Goal: Check status: Check status

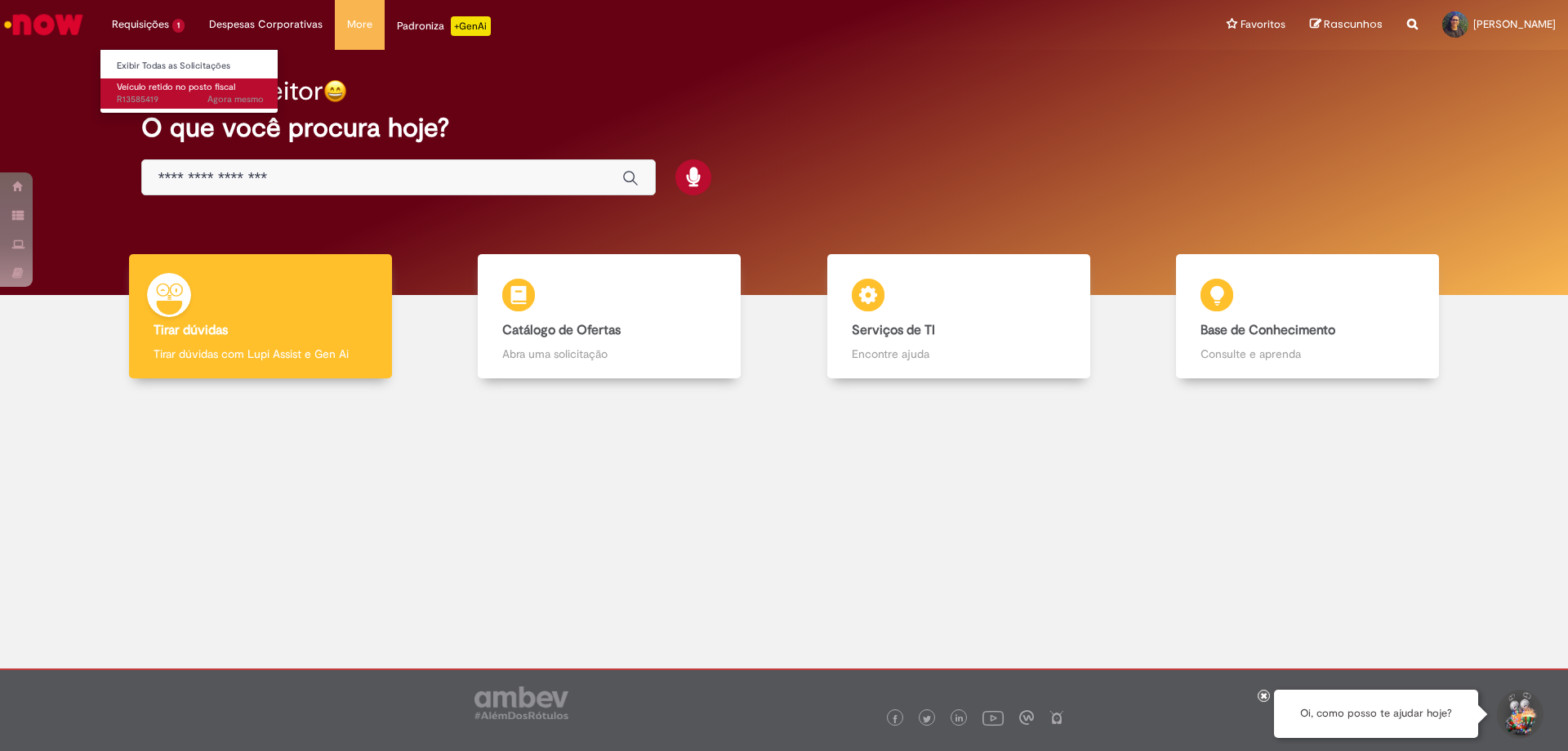
click at [191, 87] on span "Veículo retido no posto fiscal" at bounding box center [175, 87] width 118 height 13
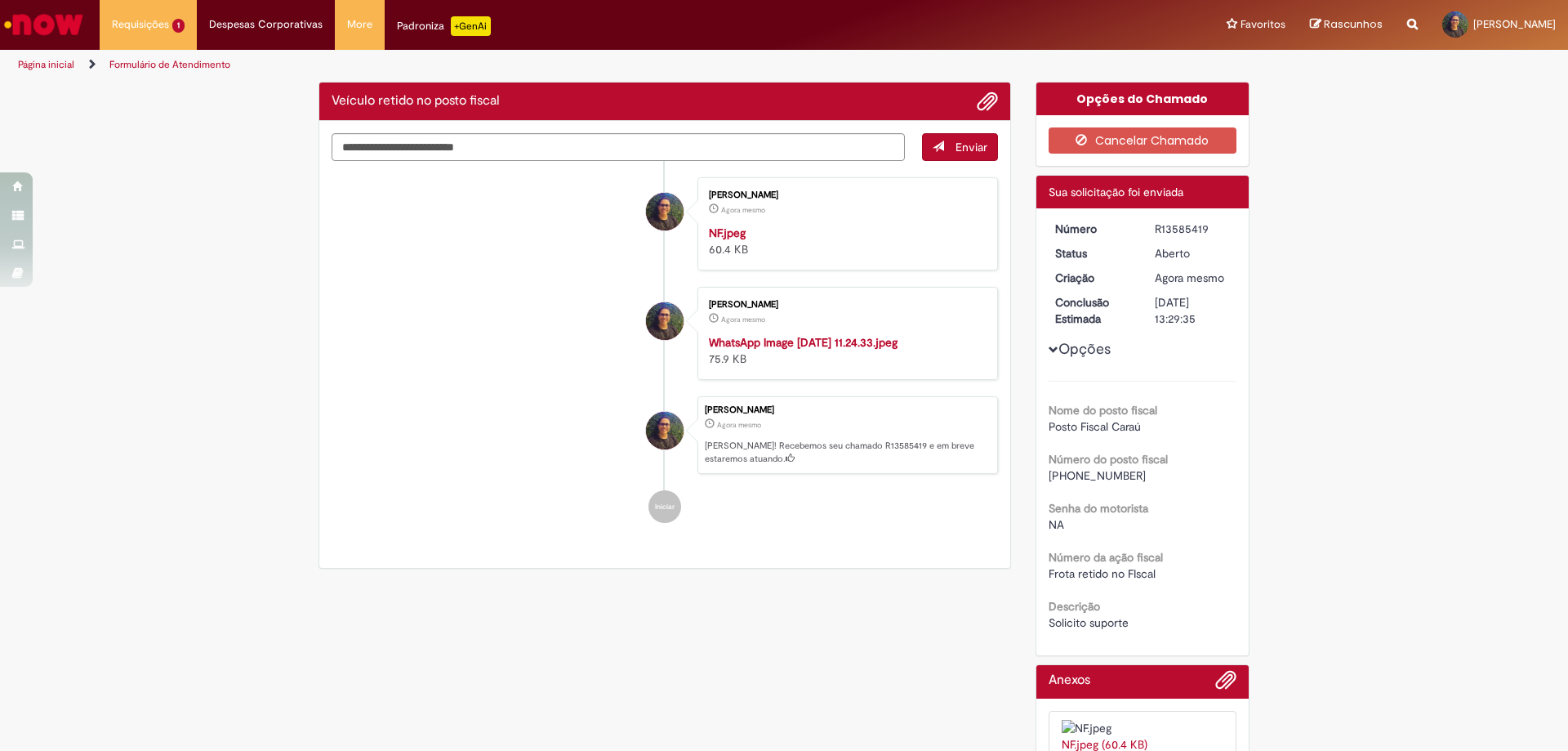
click at [1166, 247] on div "Aberto" at bounding box center [1193, 253] width 76 height 17
click at [1185, 231] on div "R13585419" at bounding box center [1193, 228] width 76 height 17
copy div "R13585419"
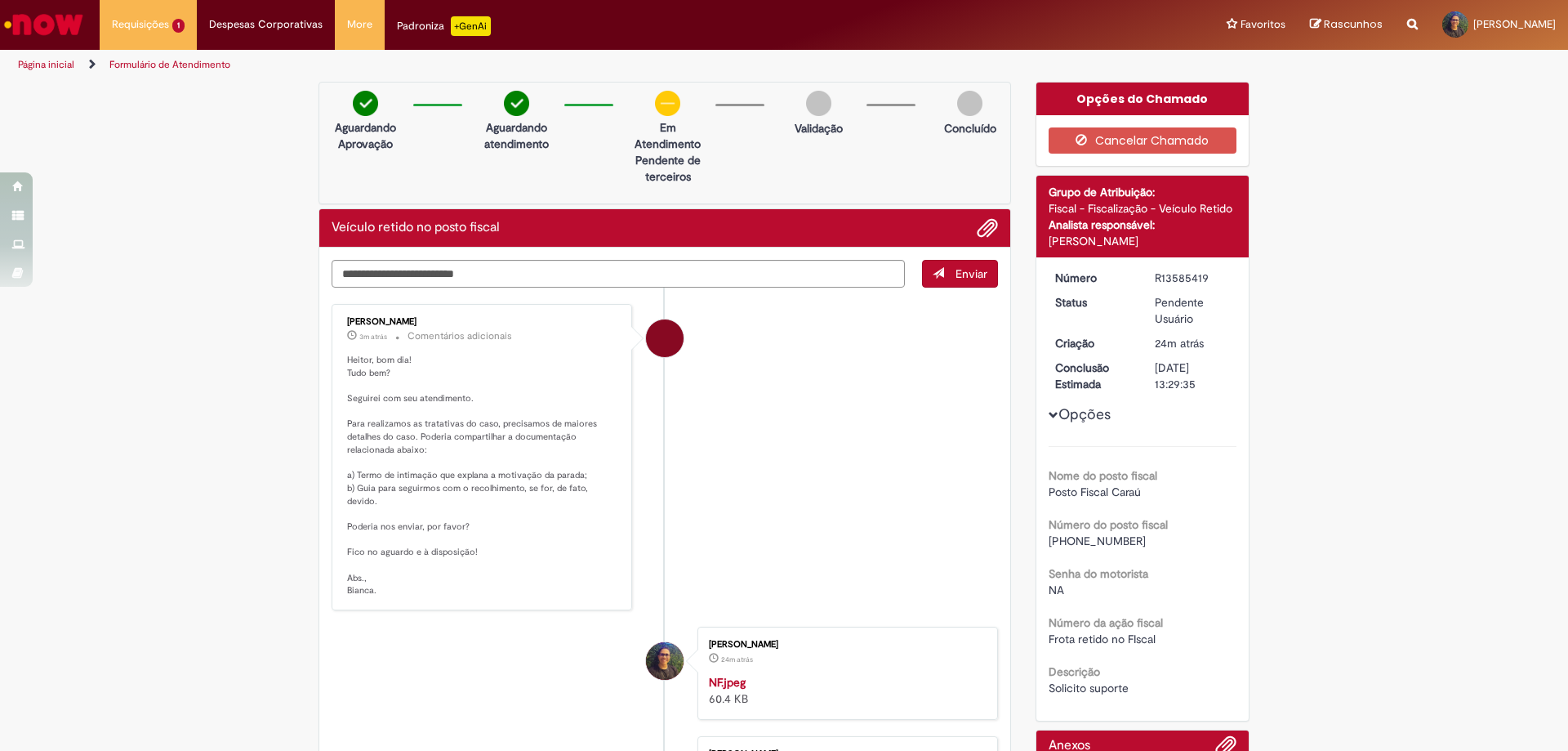
click at [719, 253] on div "Enviar [PERSON_NAME] 3m atrás 3 minutos atrás Comentários adicionais Heitor, bo…" at bounding box center [665, 633] width 691 height 771
click at [701, 271] on textarea "Digite sua mensagem aqui..." at bounding box center [618, 274] width 573 height 27
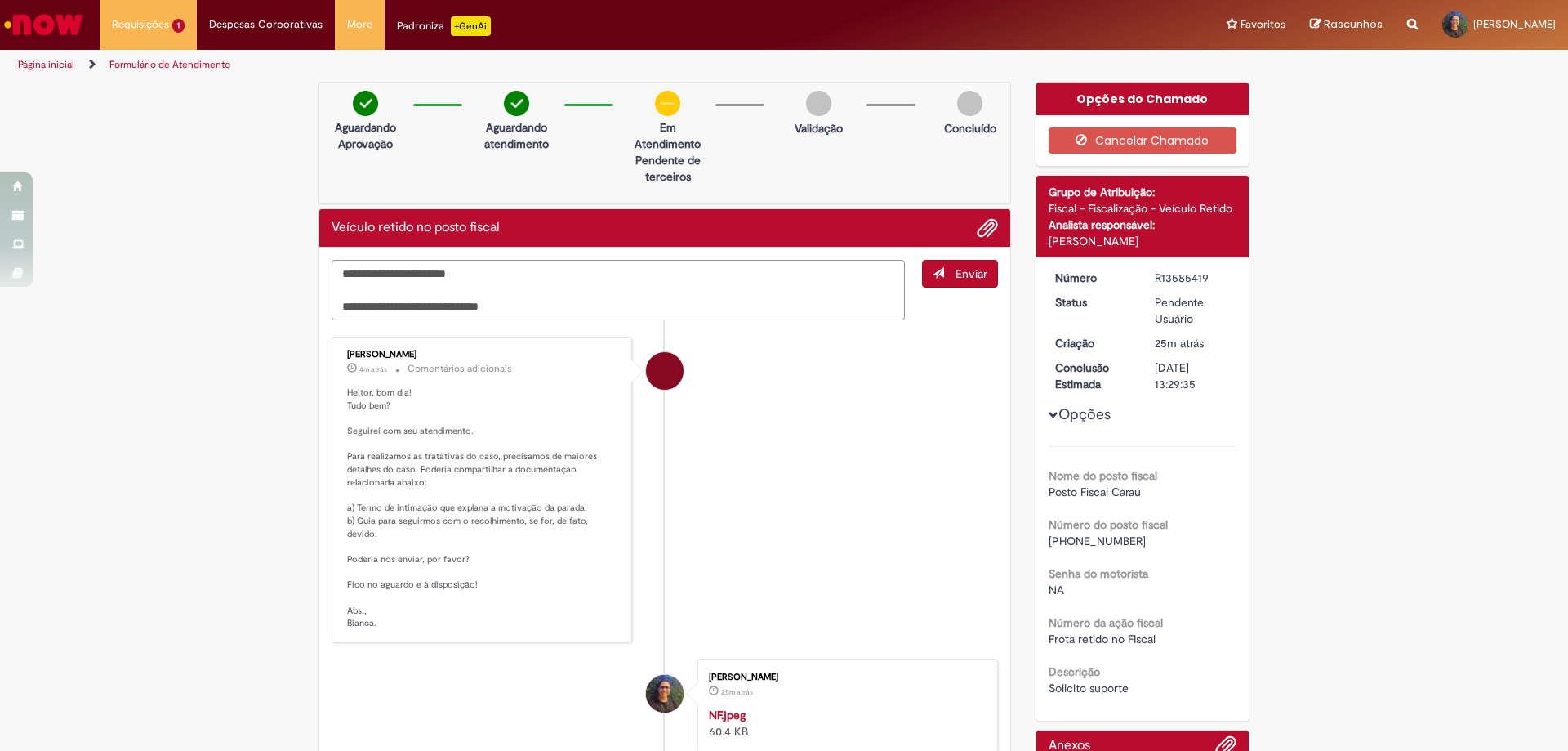
click at [384, 309] on textarea "**********" at bounding box center [618, 290] width 573 height 61
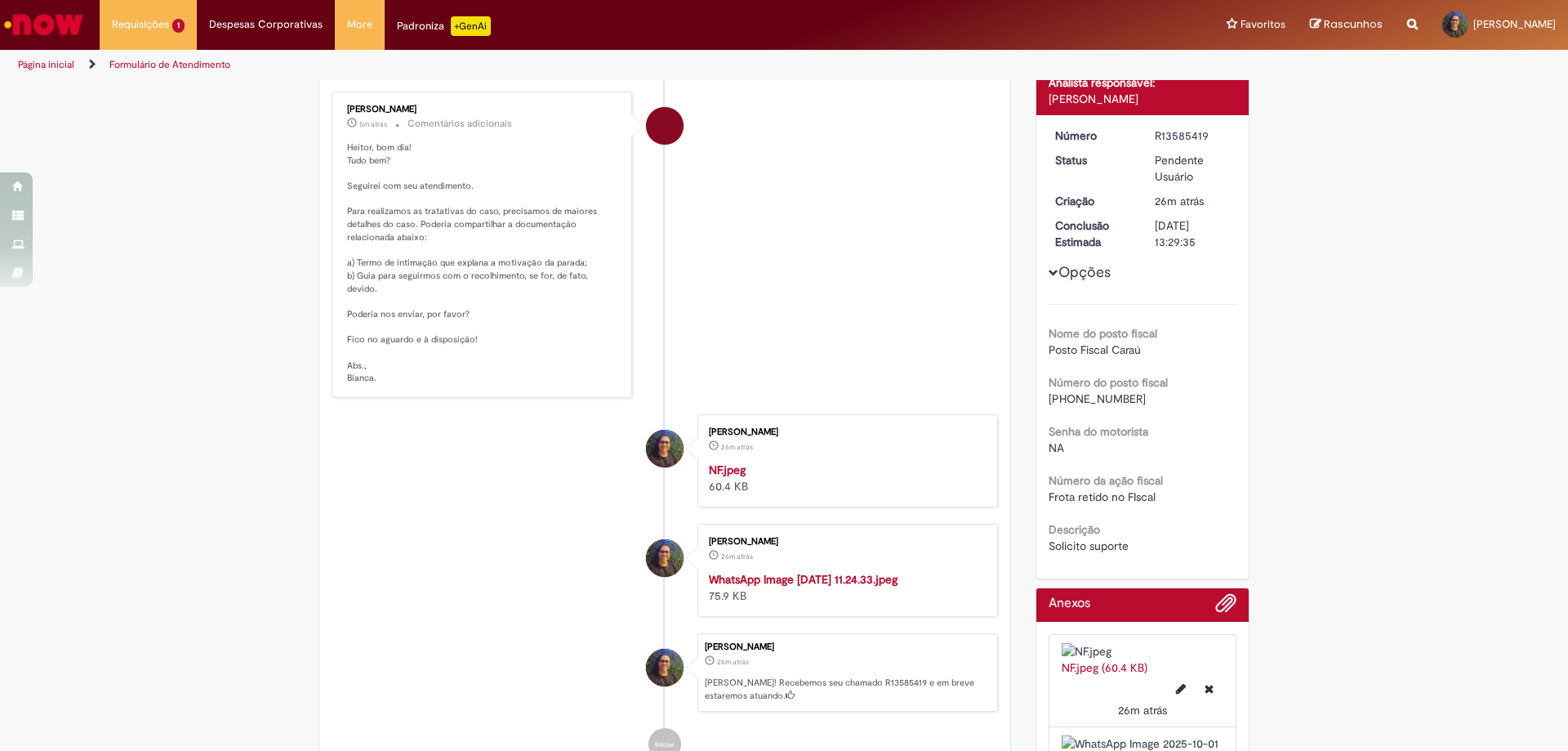
scroll to position [327, 0]
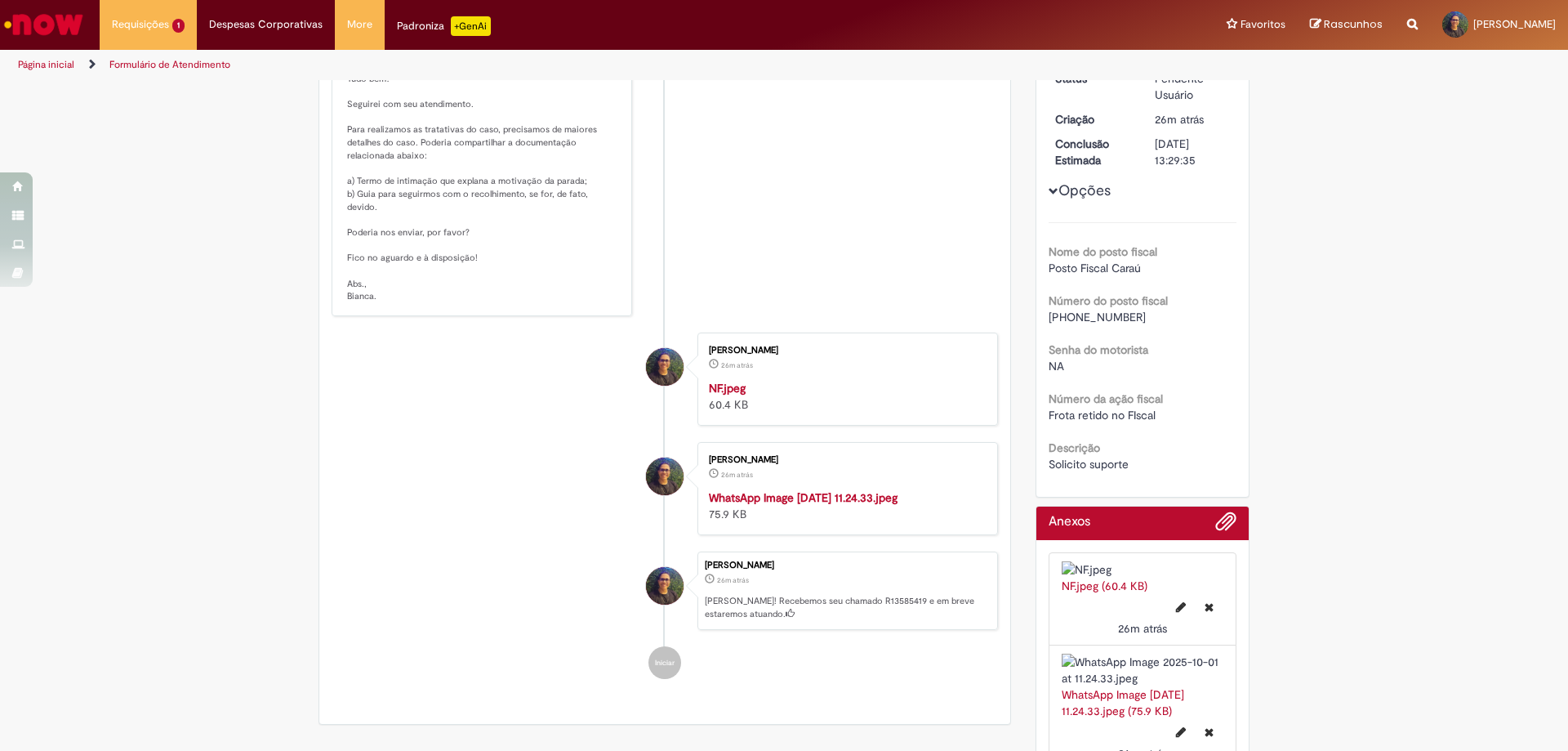
click at [795, 379] on img "Histórico de tíquete" at bounding box center [845, 379] width 272 height 0
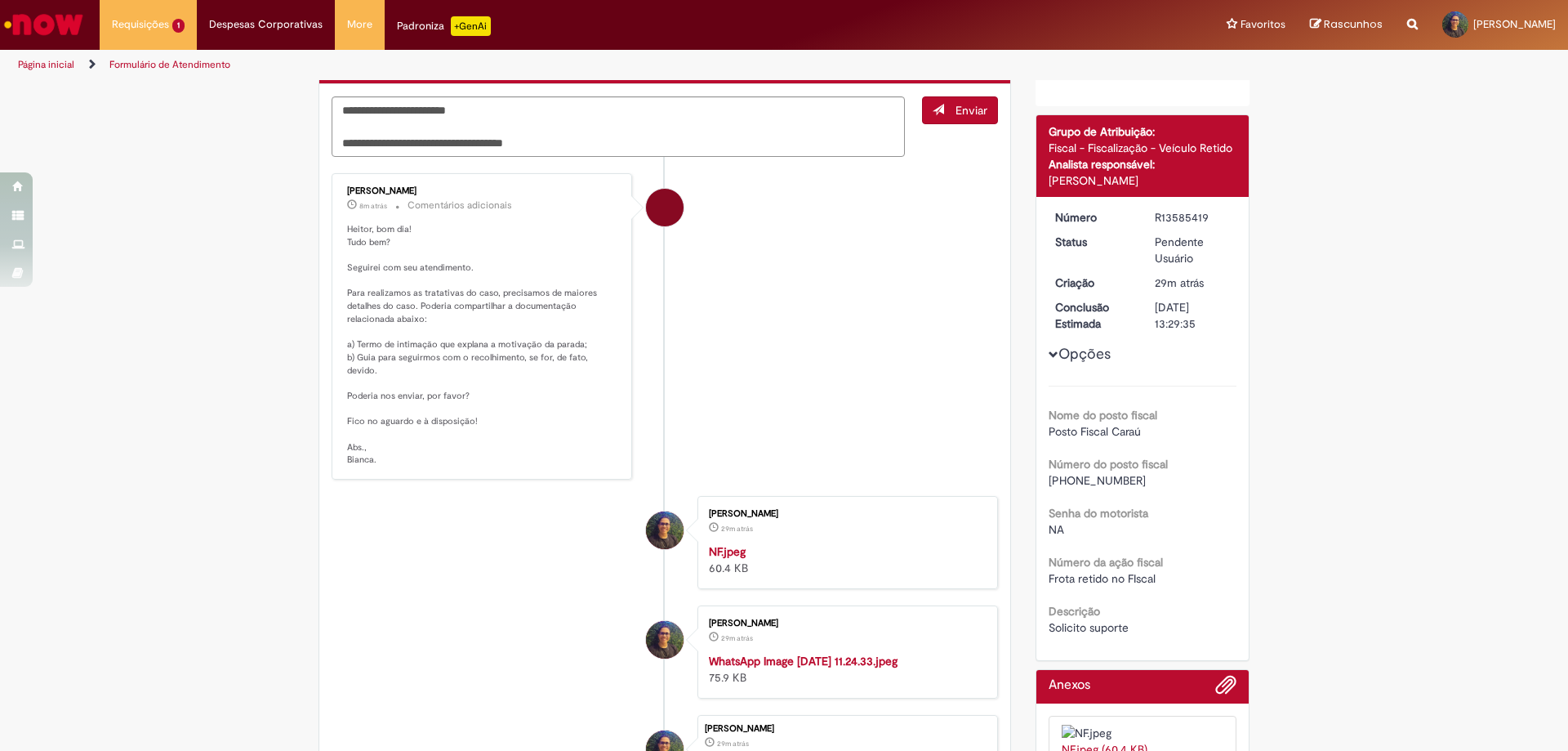
scroll to position [0, 0]
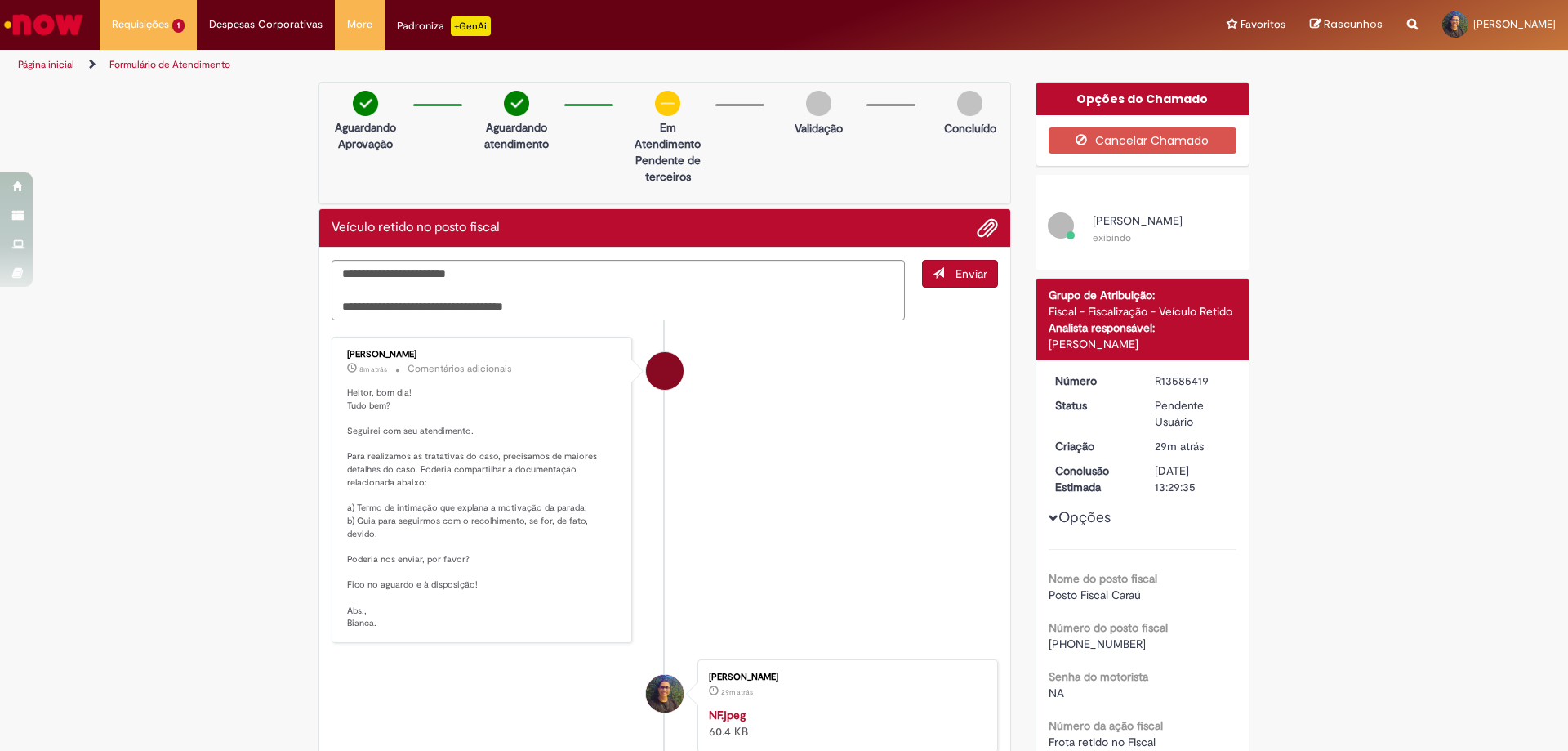
click at [709, 706] on link "Histórico de tíquete" at bounding box center [709, 706] width 0 height 0
click at [553, 296] on textarea "**********" at bounding box center [618, 290] width 573 height 61
click at [544, 301] on textarea "**********" at bounding box center [618, 290] width 573 height 61
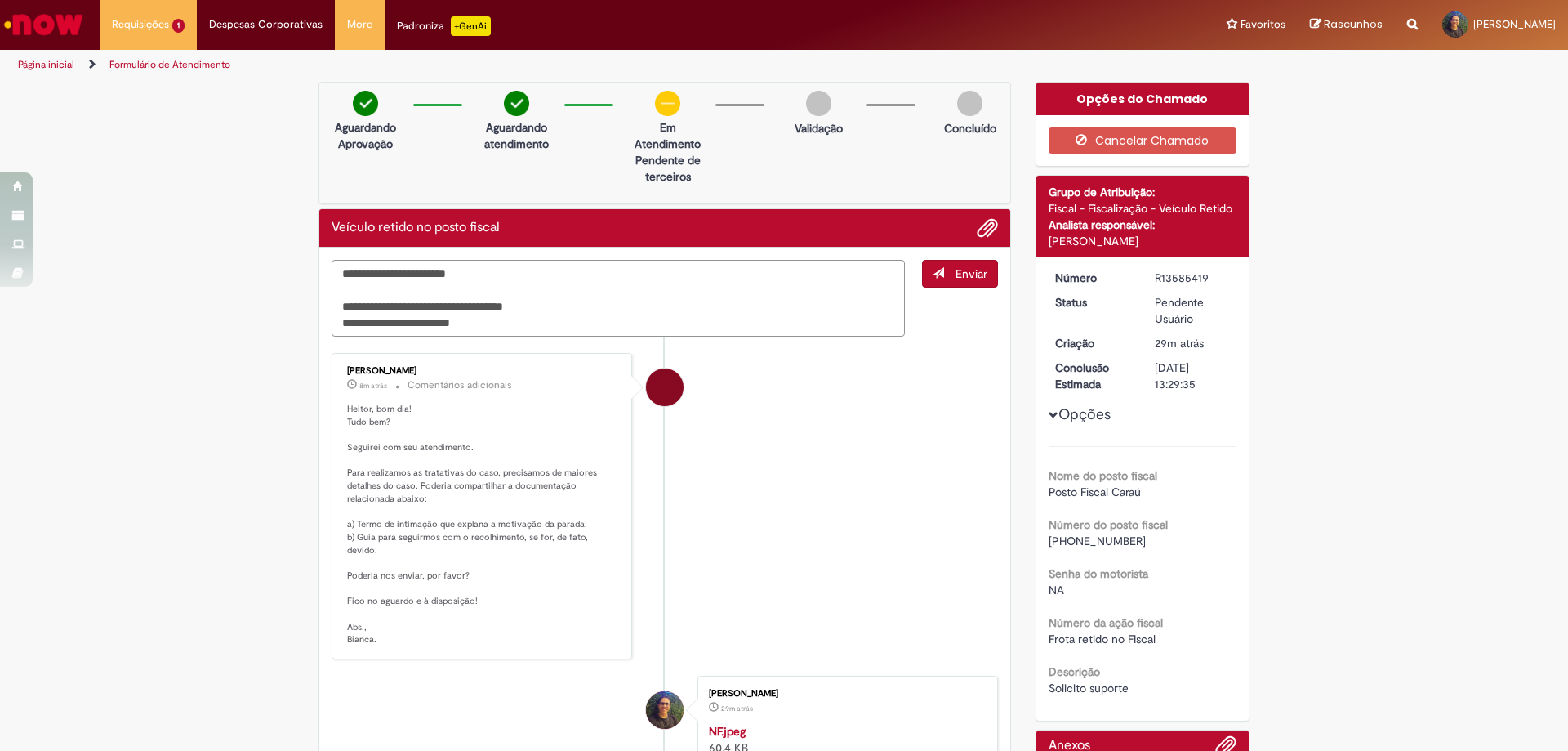
paste textarea "**********"
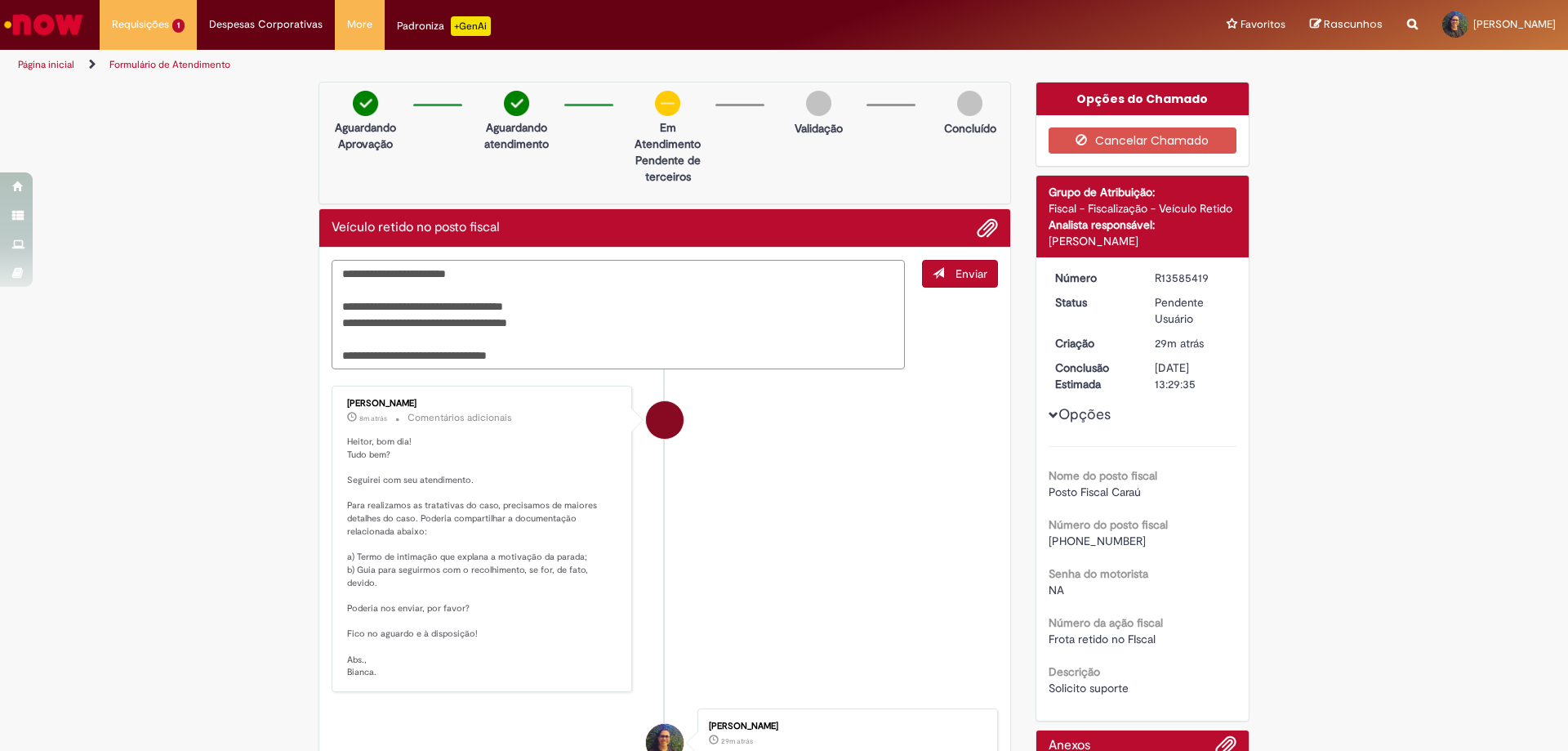
type textarea "**********"
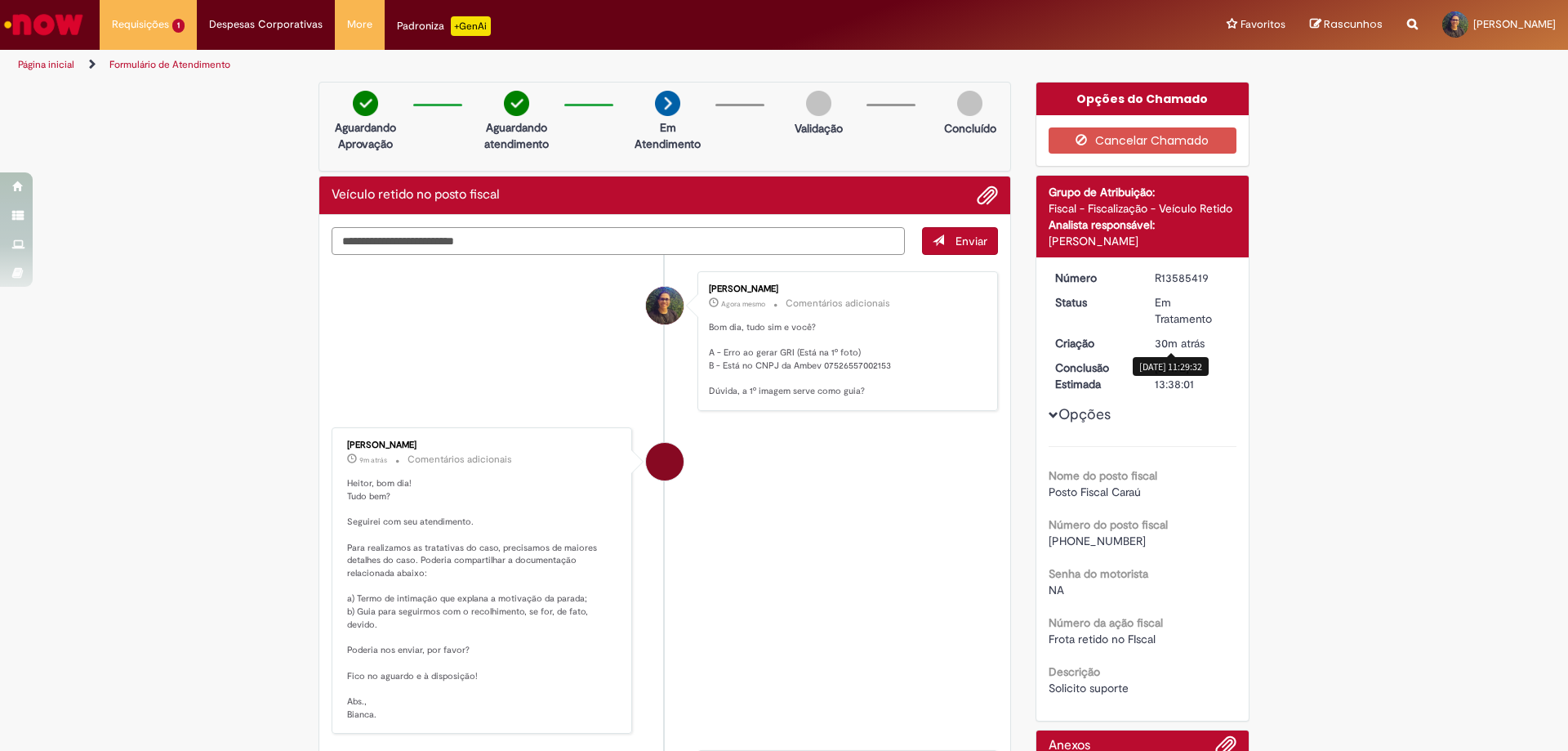
scroll to position [82, 0]
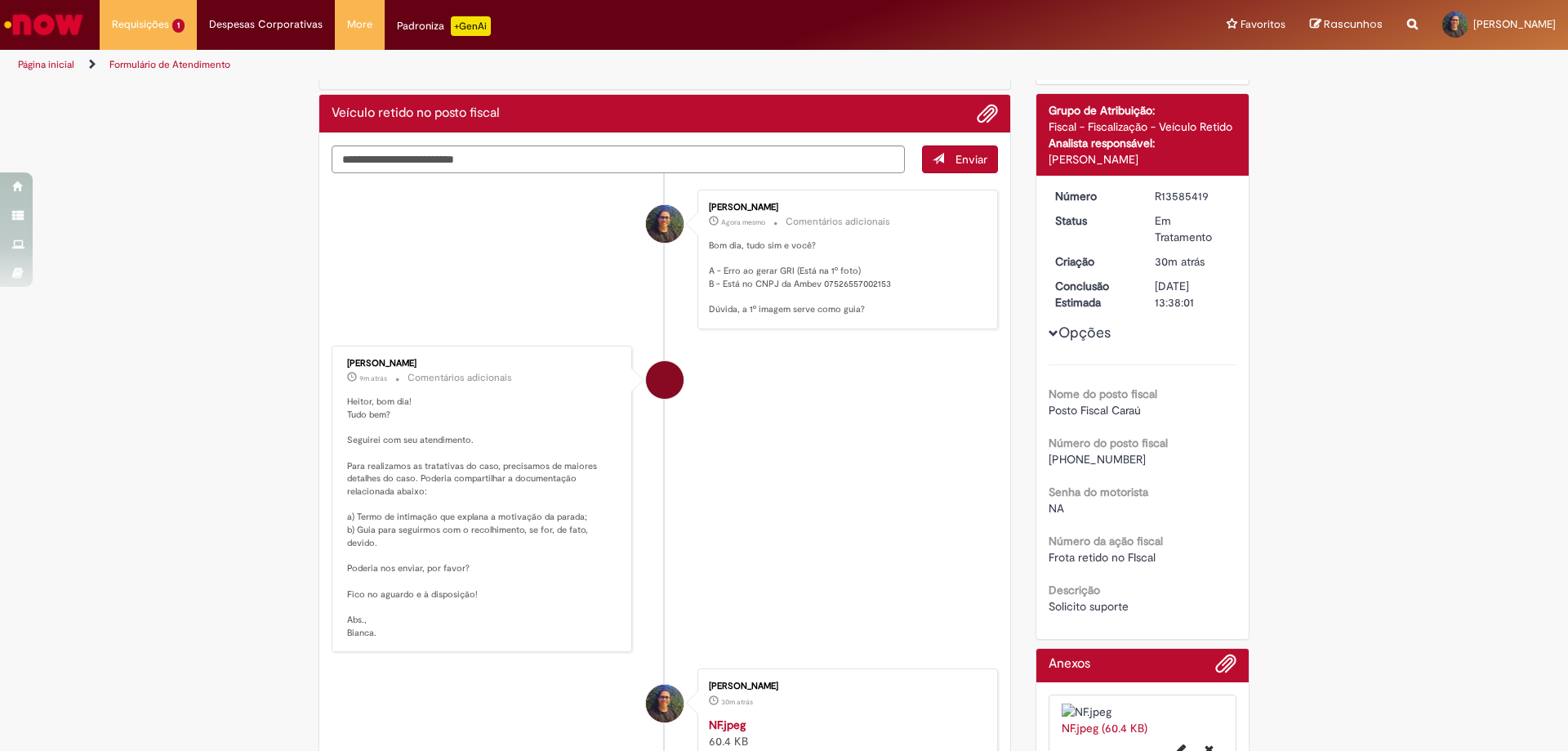
click at [1129, 404] on span "Posto Fiscal Caraú" at bounding box center [1094, 410] width 92 height 15
copy div "Posto Fiscal Caraú"
click at [1094, 449] on b "Número do posto fiscal" at bounding box center [1108, 442] width 119 height 15
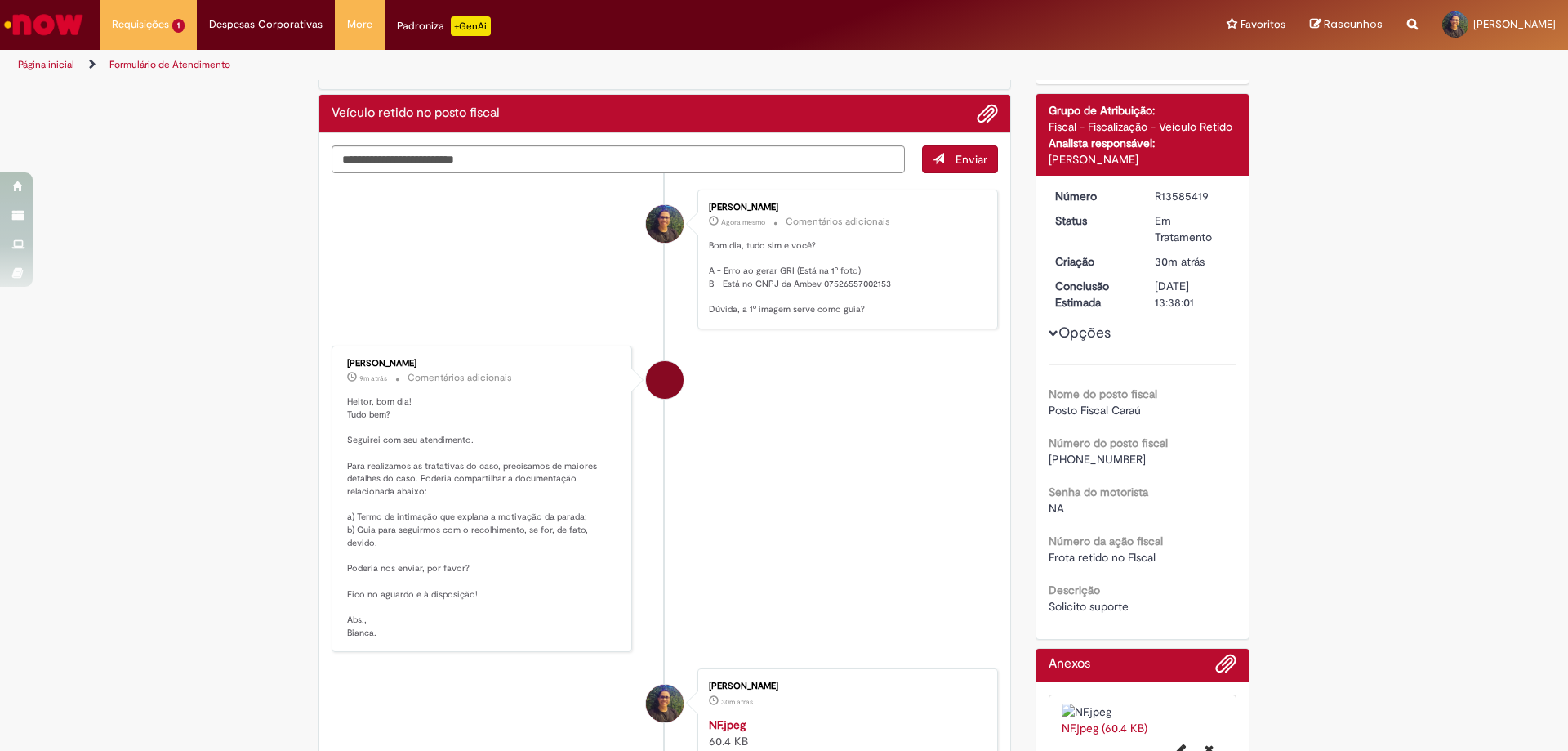
click at [1096, 460] on span "[PHONE_NUMBER]" at bounding box center [1096, 459] width 97 height 15
copy div "[PHONE_NUMBER]"
click at [1132, 557] on span "Frota retido no FIscal" at bounding box center [1101, 556] width 107 height 15
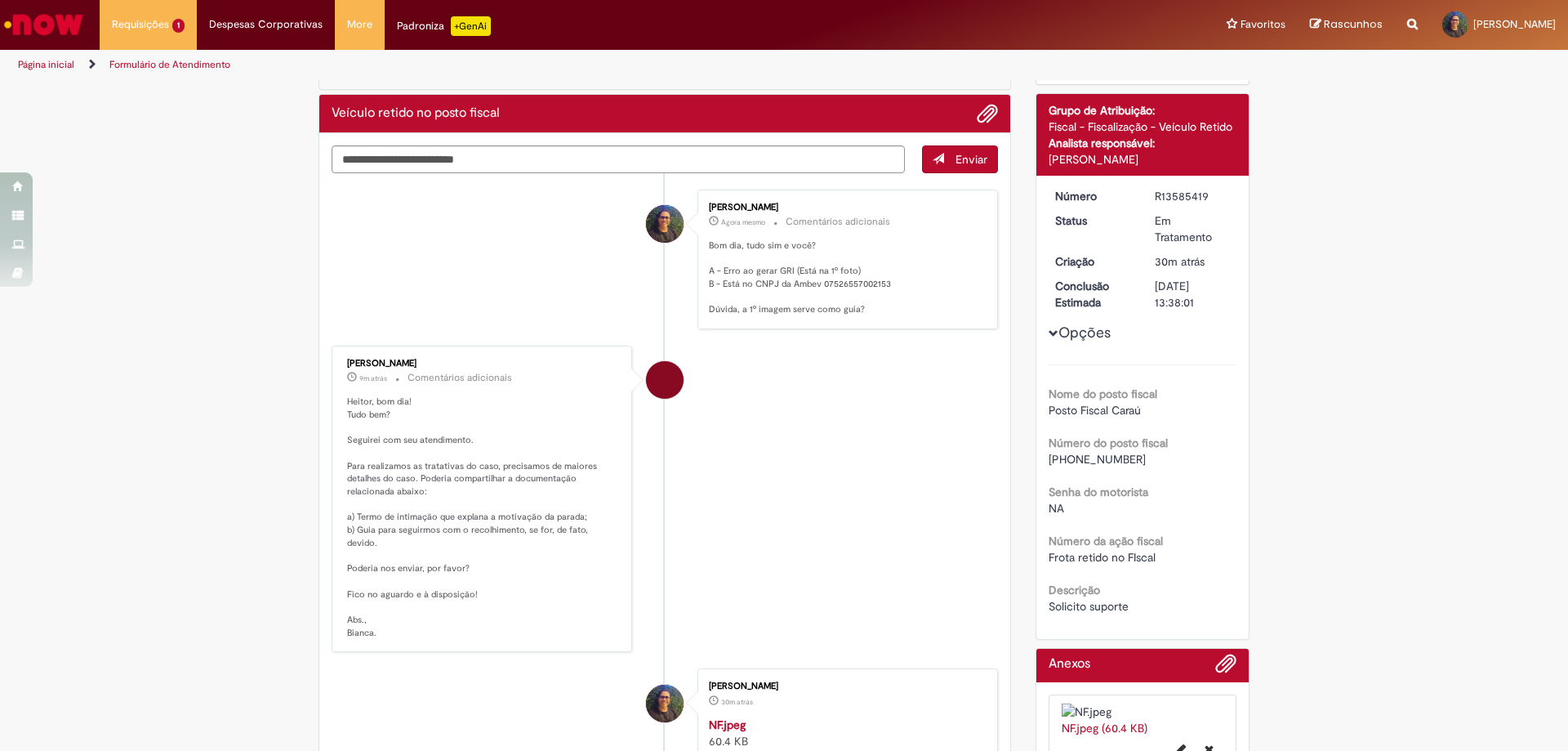
click at [1132, 557] on span "Frota retido no FIscal" at bounding box center [1101, 556] width 107 height 15
copy div "Frota retido no FIscal"
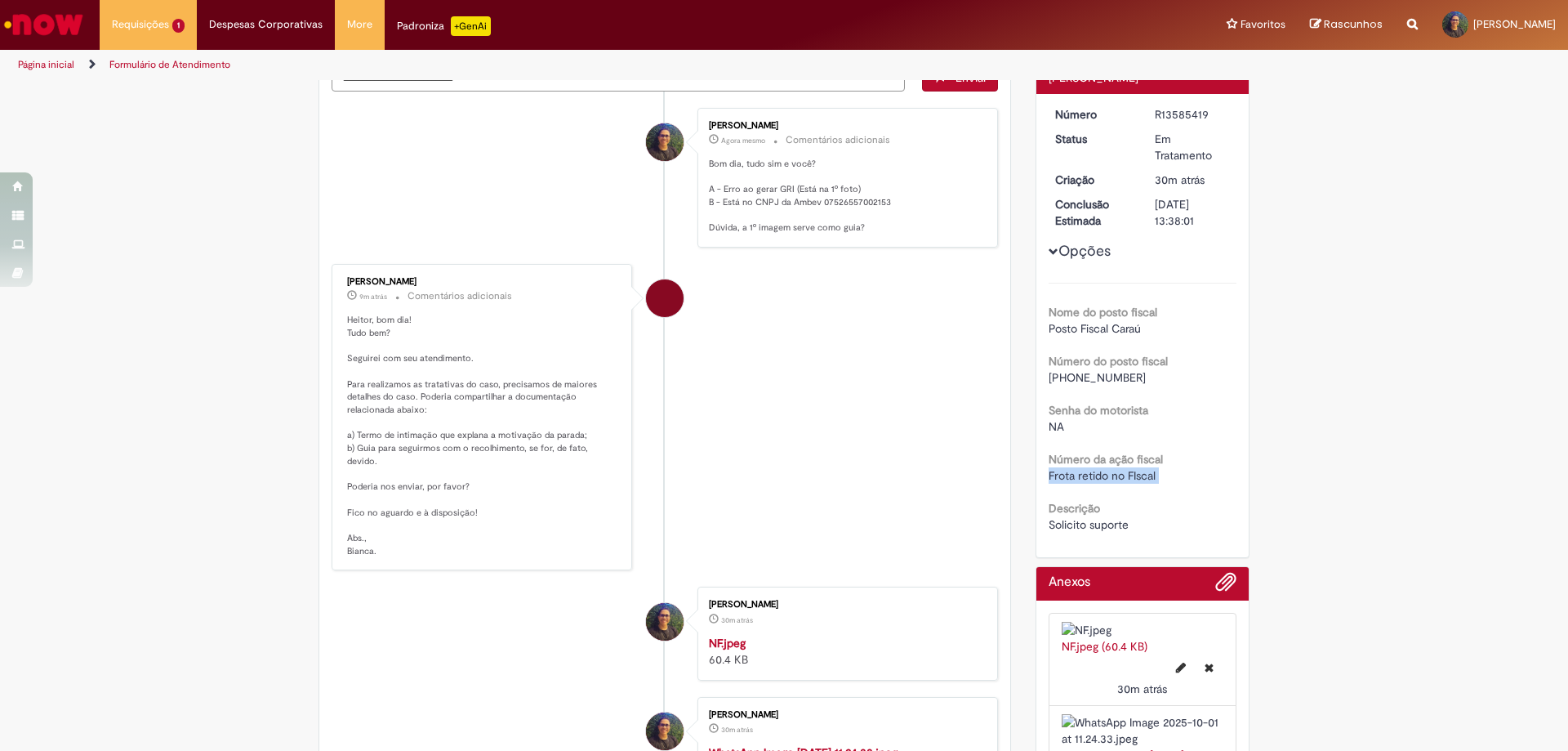
scroll to position [490, 0]
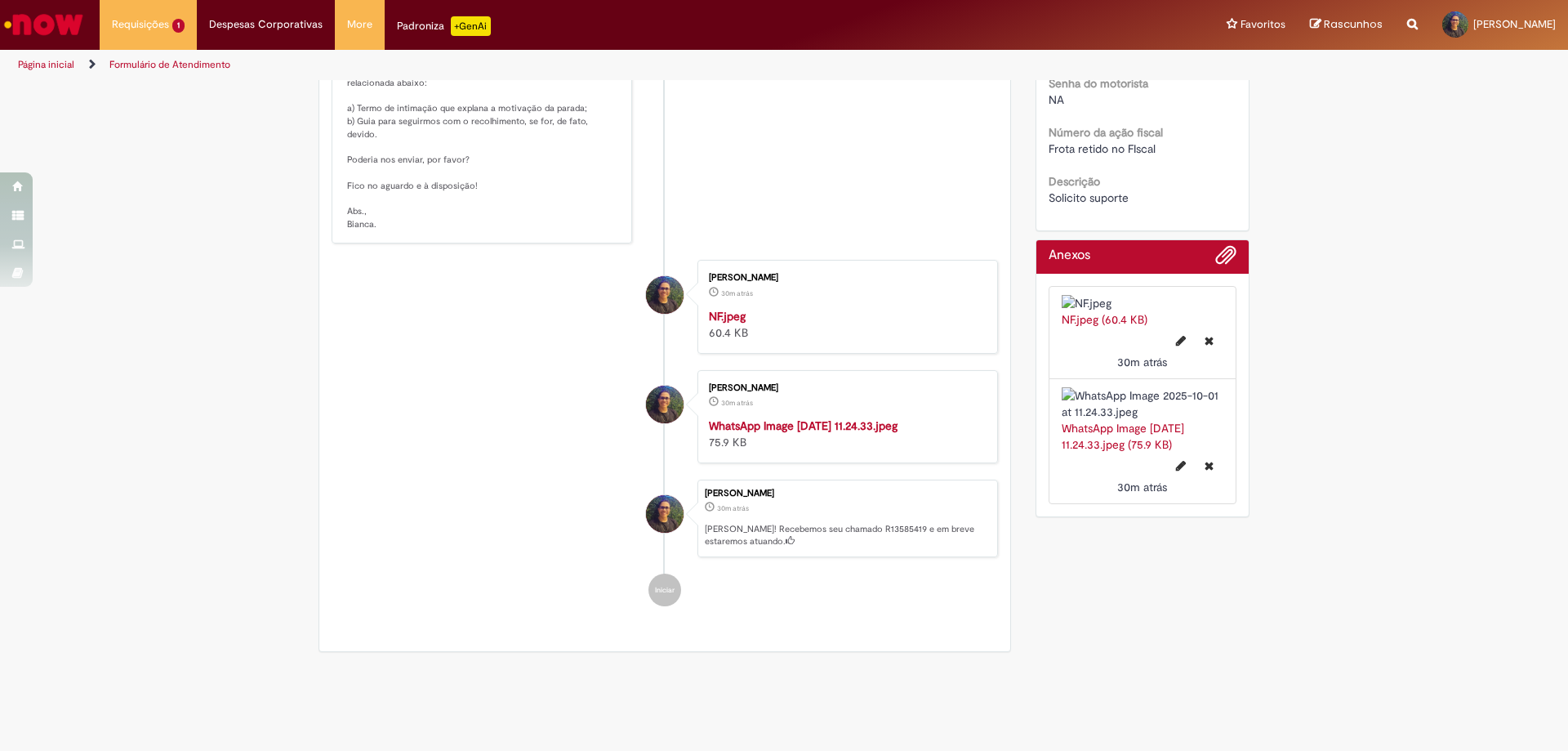
click at [1094, 180] on div "Descrição Solicito suporte" at bounding box center [1142, 188] width 189 height 37
click at [1097, 202] on span "Solicito suporte" at bounding box center [1088, 198] width 80 height 15
copy div "Solicito suporte"
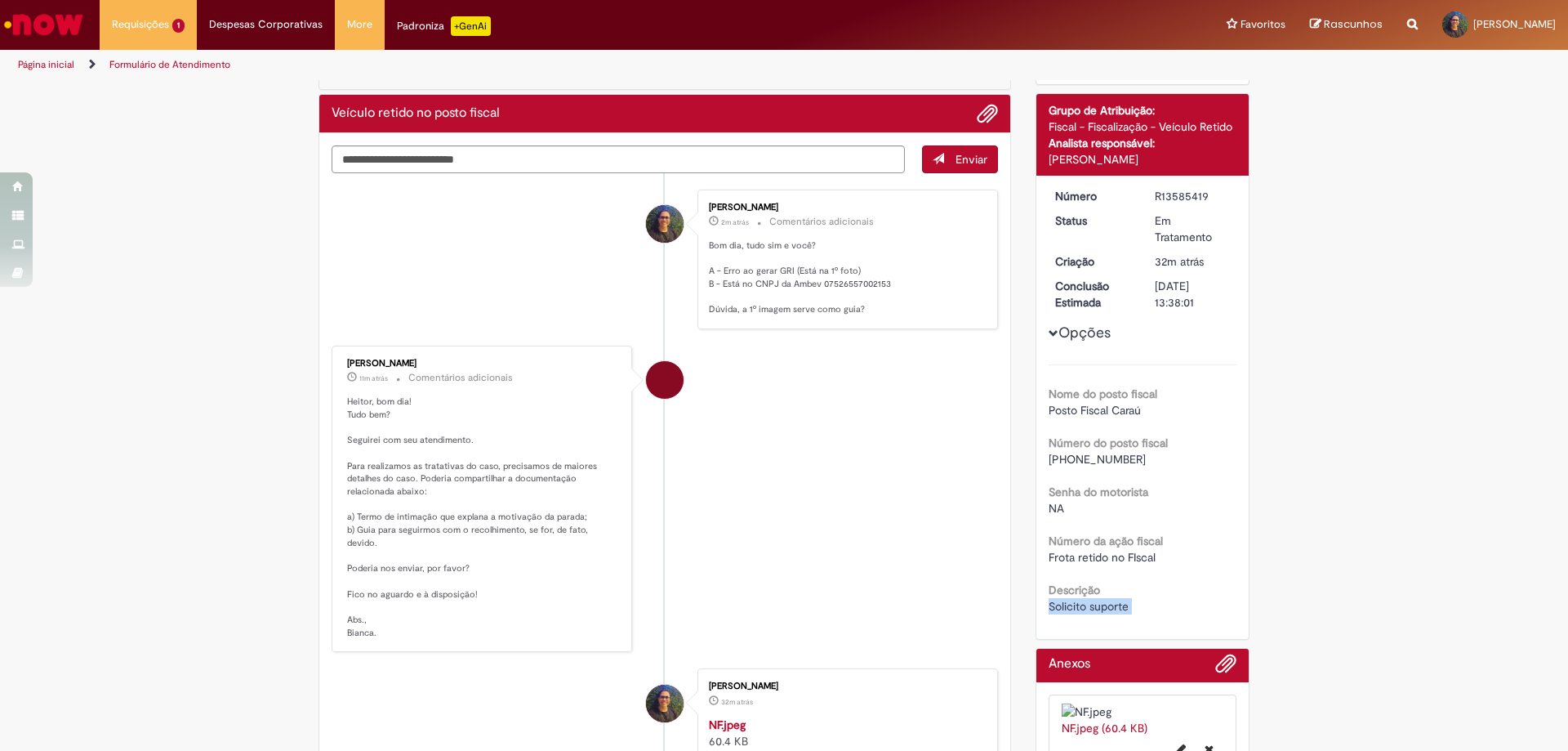
scroll to position [0, 0]
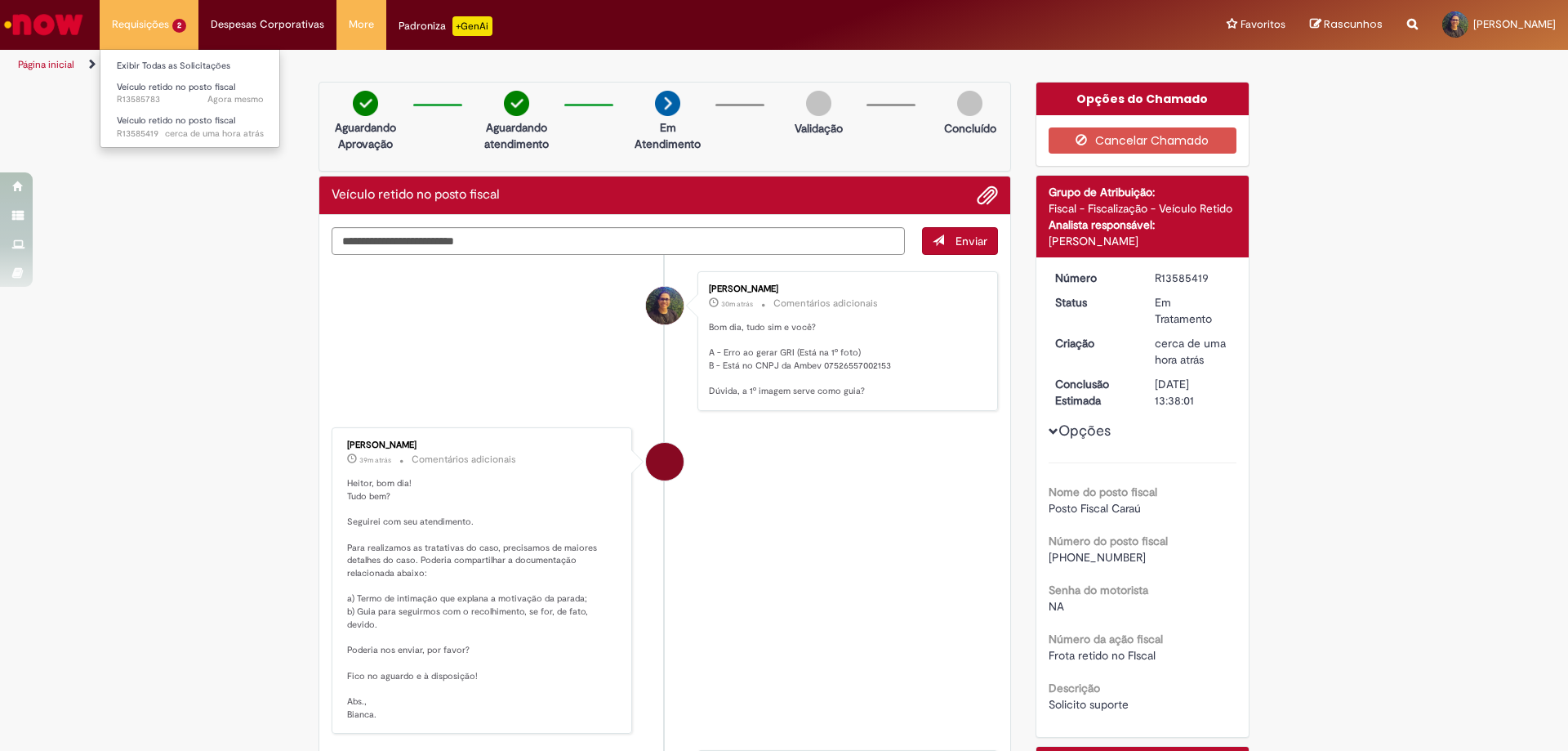
click at [224, 76] on li "Veículo retido no posto fiscal Agora mesmo Agora mesmo R13585783" at bounding box center [191, 92] width 180 height 33
click at [221, 83] on span "Veículo retido no posto fiscal" at bounding box center [175, 87] width 118 height 13
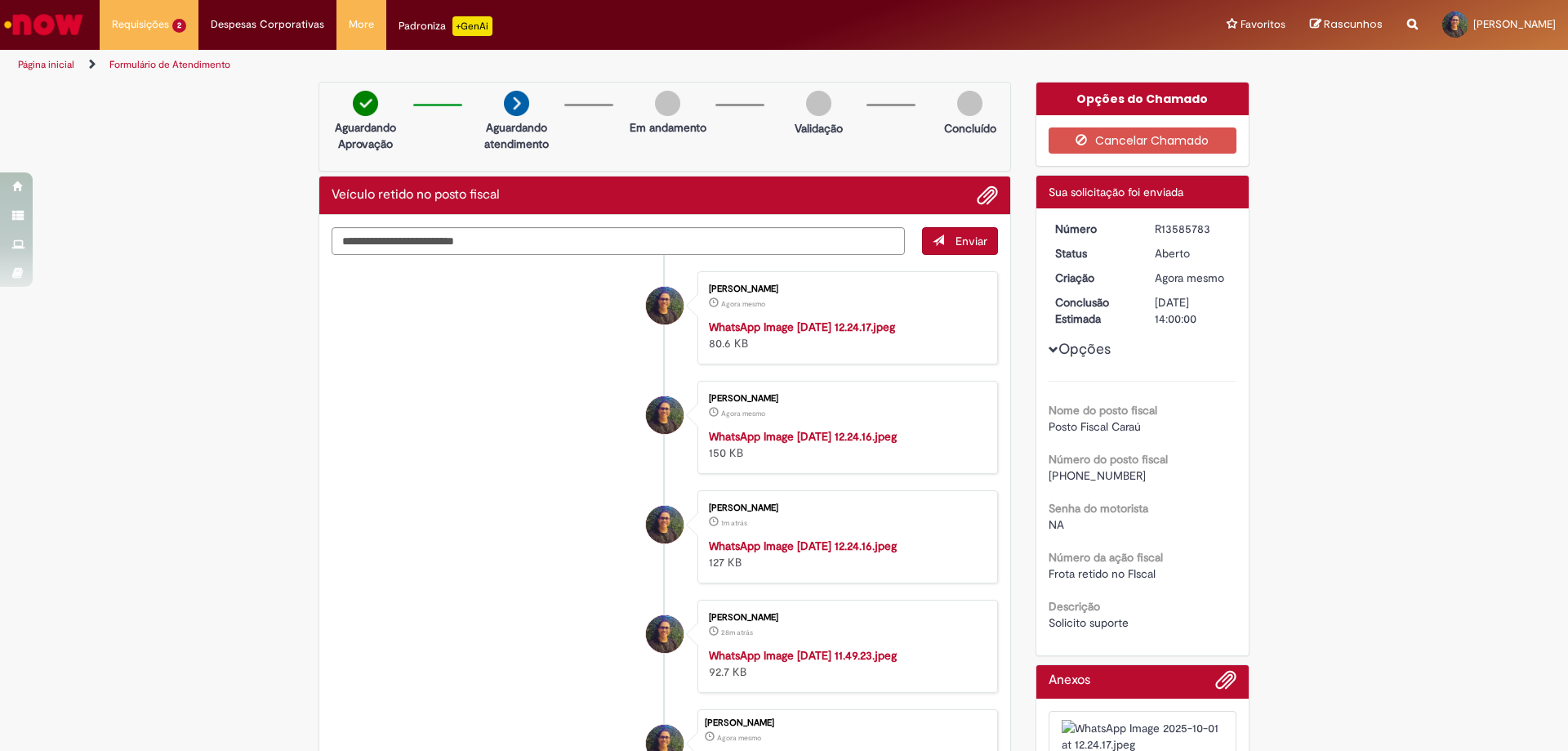
click at [1187, 216] on div "Número R13585783 Status Aberto Criação Agora mesmo Agora mesmo Conclusão Estima…" at bounding box center [1143, 431] width 213 height 447
click at [1182, 234] on div "R13585783" at bounding box center [1193, 228] width 76 height 17
copy div "R13585783"
